Goal: Information Seeking & Learning: Check status

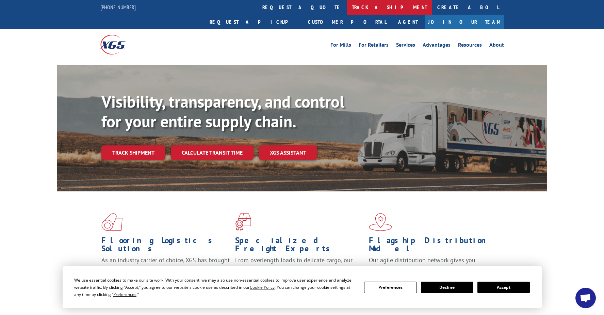
click at [347, 3] on link "track a shipment" at bounding box center [389, 7] width 85 height 15
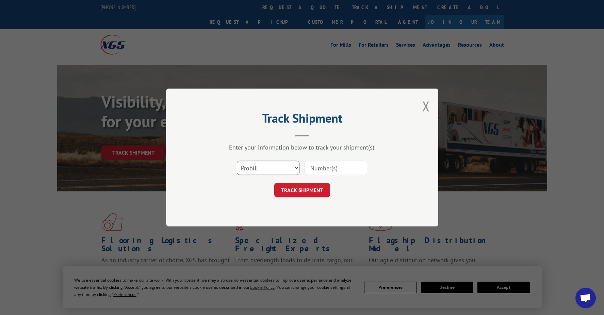
click at [265, 174] on select "Select category... Probill BOL PO" at bounding box center [268, 168] width 63 height 14
select select "bol"
click at [237, 161] on select "Select category... Probill BOL PO" at bounding box center [268, 168] width 63 height 14
click at [321, 166] on input at bounding box center [336, 168] width 63 height 14
type input "7069161"
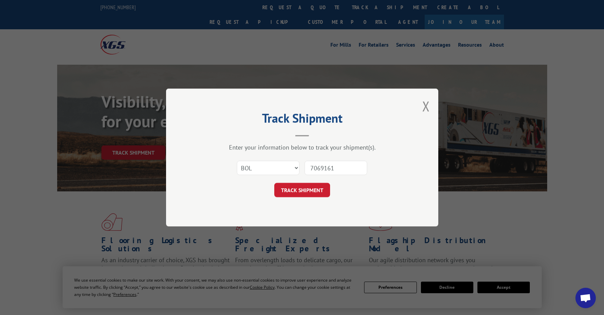
click button "TRACK SHIPMENT" at bounding box center [302, 190] width 56 height 14
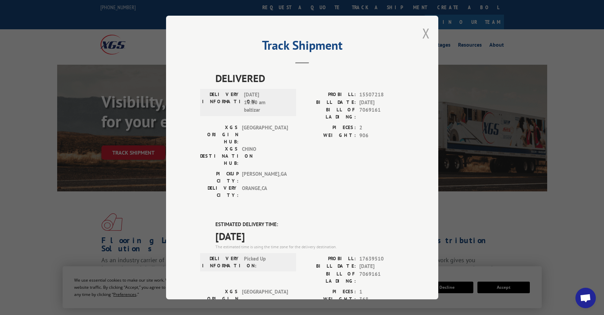
click at [423, 35] on button "Close modal" at bounding box center [426, 33] width 7 height 18
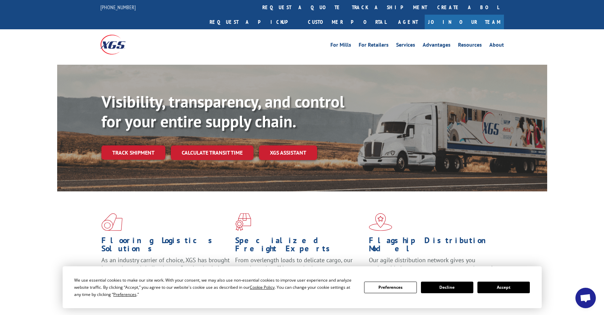
click at [347, 5] on link "track a shipment" at bounding box center [389, 7] width 85 height 15
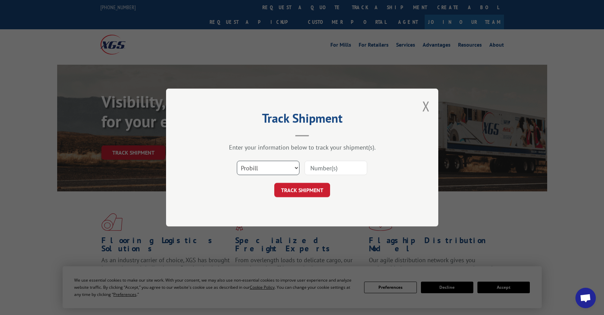
click at [275, 168] on select "Select category... Probill BOL PO" at bounding box center [268, 168] width 63 height 14
select select "bol"
click at [237, 161] on select "Select category... Probill BOL PO" at bounding box center [268, 168] width 63 height 14
click at [315, 170] on input at bounding box center [336, 168] width 63 height 14
type input "7058026"
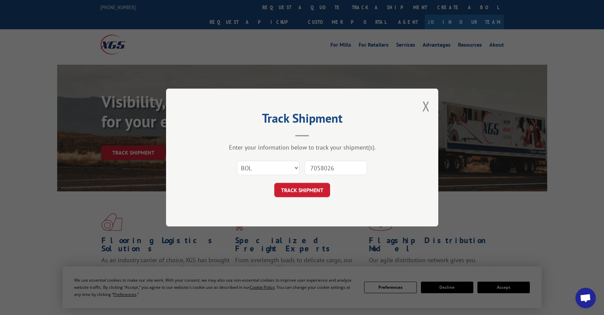
click button "TRACK SHIPMENT" at bounding box center [302, 190] width 56 height 14
